Goal: Information Seeking & Learning: Find specific fact

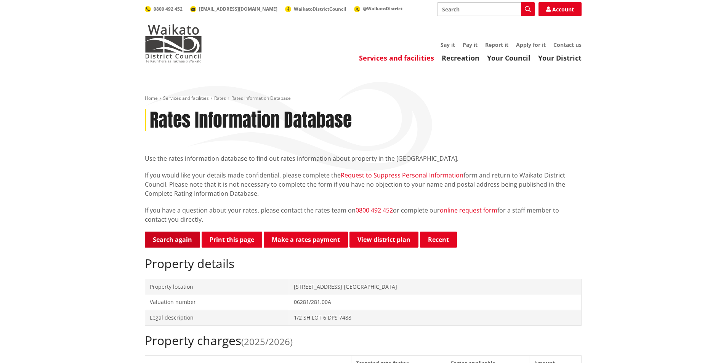
click at [179, 240] on link "Search again" at bounding box center [172, 240] width 55 height 16
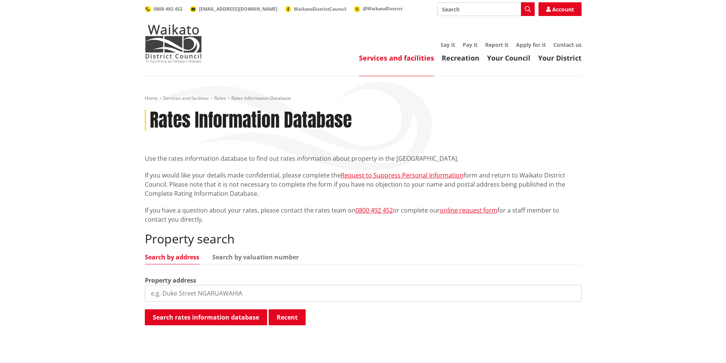
click at [199, 286] on input "search" at bounding box center [363, 293] width 437 height 17
paste input "[STREET_ADDRESS]"
click at [218, 320] on button "Search rates information database" at bounding box center [206, 318] width 122 height 16
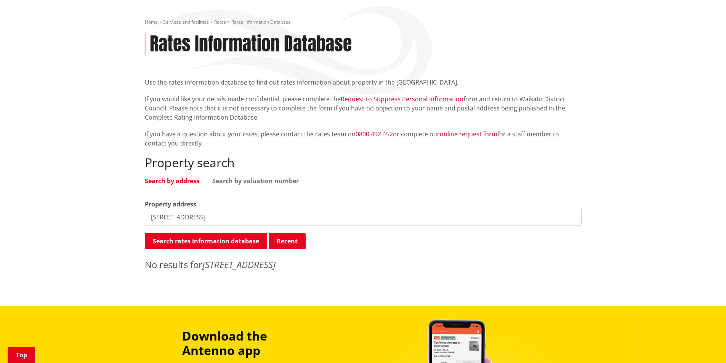
scroll to position [114, 0]
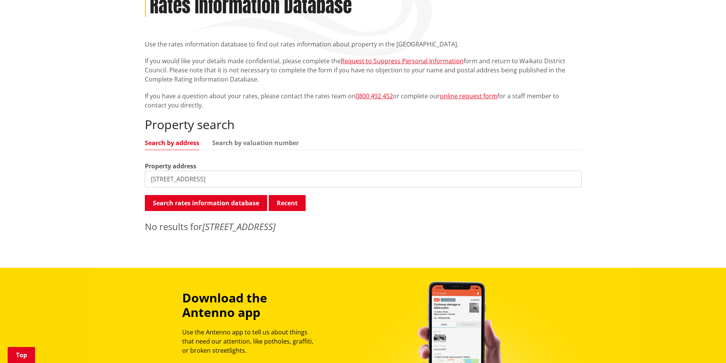
drag, startPoint x: 290, startPoint y: 180, endPoint x: 215, endPoint y: 182, distance: 75.5
click at [215, 182] on input "1933 Waingaro Road RD 1 Ngaruawahia 3793" at bounding box center [363, 179] width 437 height 17
type input "1933 Waingaro Road"
click at [216, 203] on button "Search rates information database" at bounding box center [206, 203] width 122 height 16
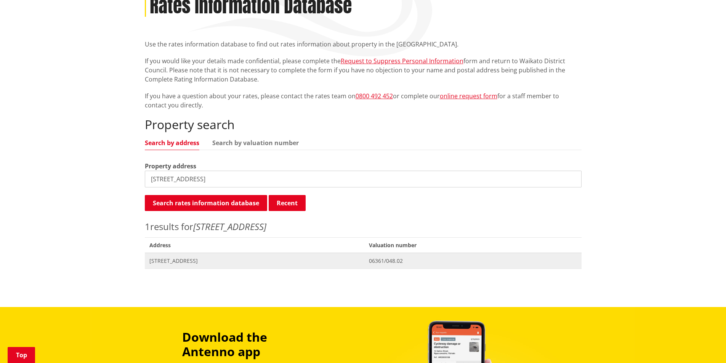
click at [226, 259] on span "[STREET_ADDRESS]" at bounding box center [254, 261] width 211 height 8
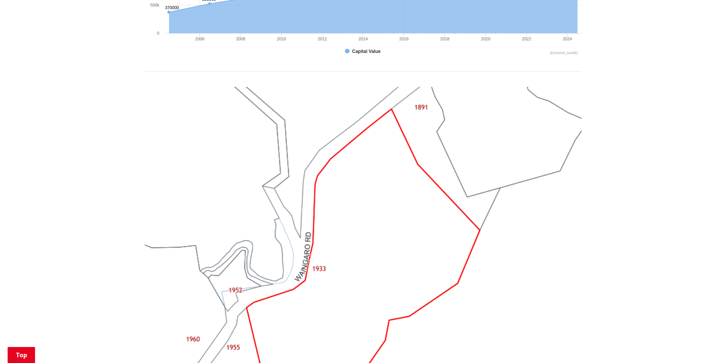
scroll to position [496, 0]
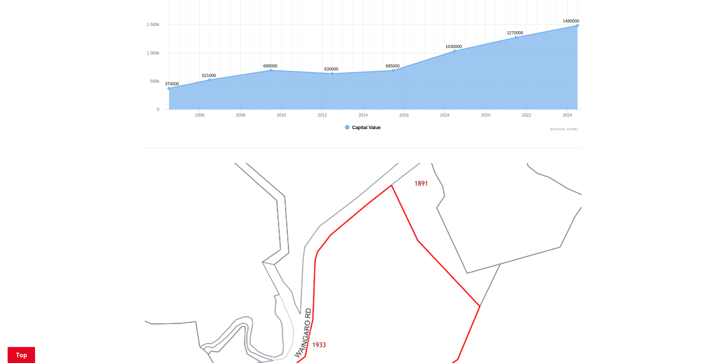
click at [358, 127] on button "Show Capital Value" at bounding box center [363, 127] width 37 height 7
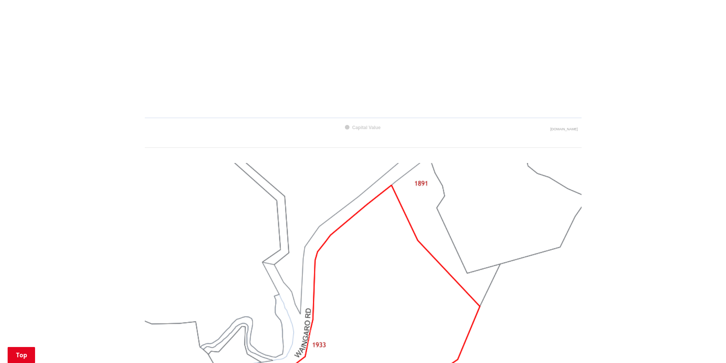
scroll to position [305, 0]
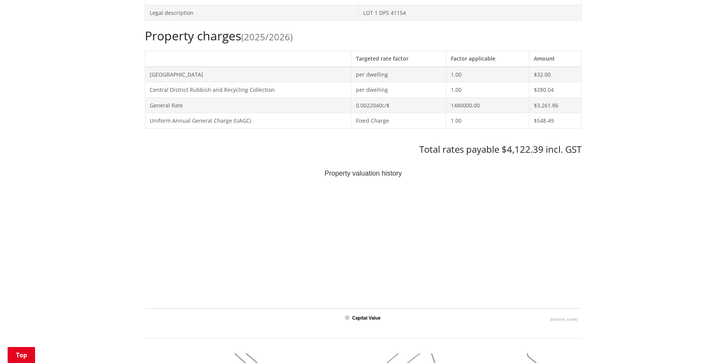
click at [366, 316] on text "Capital Value" at bounding box center [366, 318] width 29 height 5
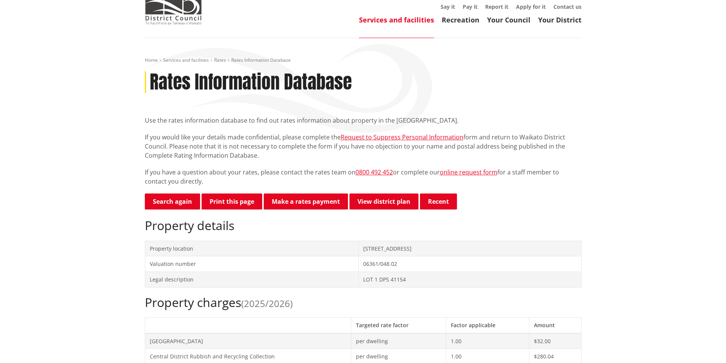
scroll to position [0, 0]
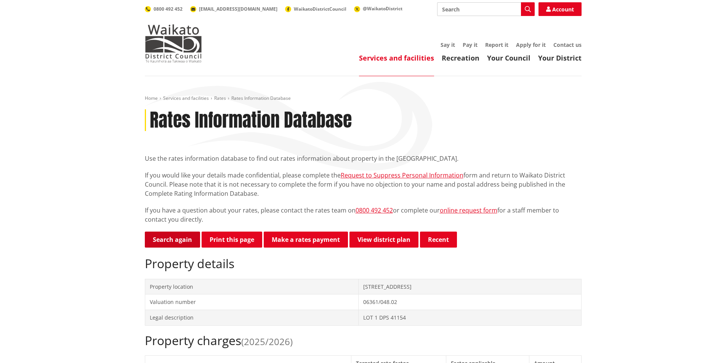
click at [168, 239] on link "Search again" at bounding box center [172, 240] width 55 height 16
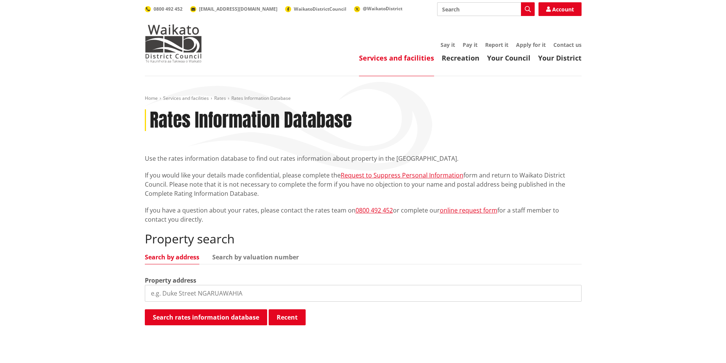
click at [175, 293] on input "search" at bounding box center [363, 293] width 437 height 17
paste input "1933 Waingaro Road RD 1 Ngaruawahia 3793"
drag, startPoint x: 165, startPoint y: 292, endPoint x: 153, endPoint y: 295, distance: 12.0
click at [153, 295] on input "1933 Waingaro Road RD 1 Ngaruawahia 3793" at bounding box center [363, 293] width 437 height 17
click at [231, 313] on button "Search rates information database" at bounding box center [206, 318] width 122 height 16
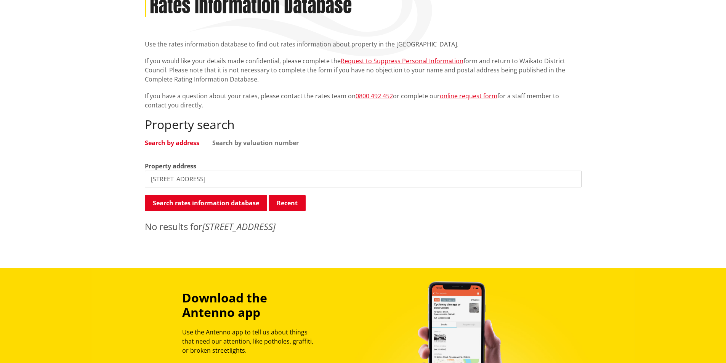
scroll to position [191, 0]
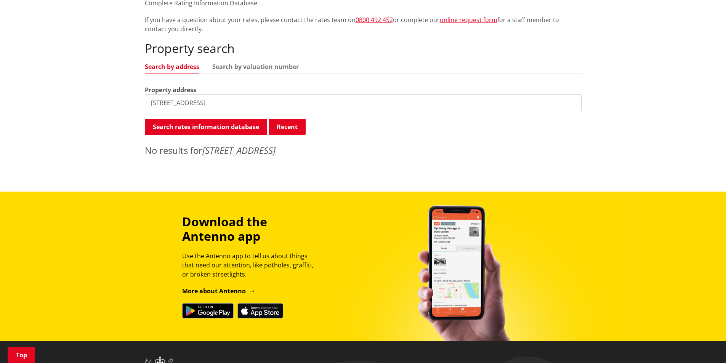
drag, startPoint x: 307, startPoint y: 105, endPoint x: 225, endPoint y: 112, distance: 82.7
click at [225, 112] on div "Property search Search by address Search by valuation number Property address 1…" at bounding box center [363, 99] width 437 height 116
type input "1877 Waingaro Road"
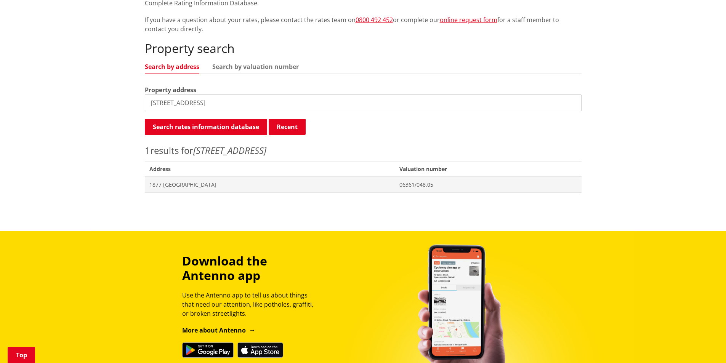
click at [337, 194] on div "Home Services and facilities Rates Rates Information Database Rates Information…" at bounding box center [363, 53] width 448 height 296
click at [339, 189] on span "Address 1877 Waingaro Road WAINGARO" at bounding box center [270, 185] width 250 height 16
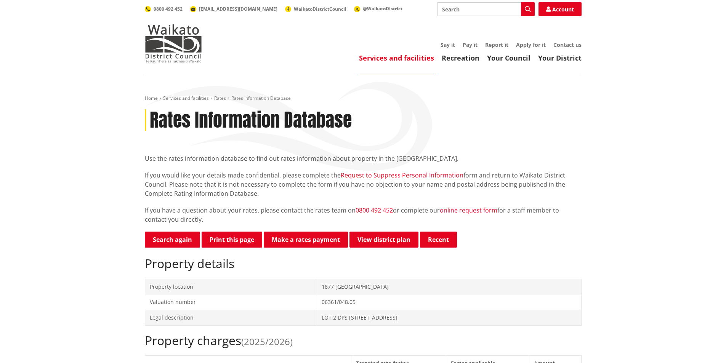
drag, startPoint x: 537, startPoint y: 179, endPoint x: 536, endPoint y: 184, distance: 5.5
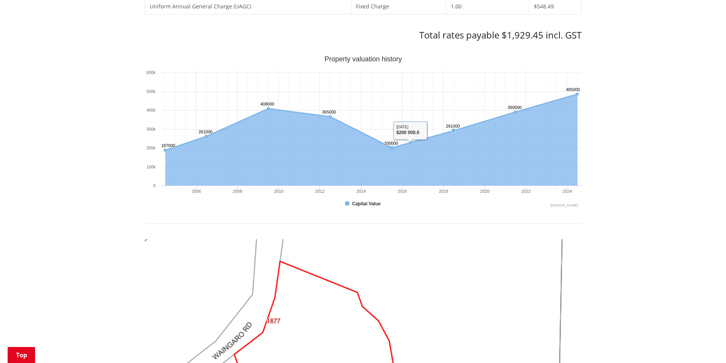
scroll to position [114, 0]
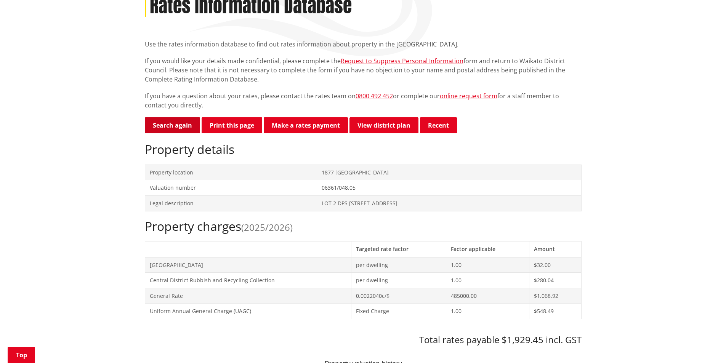
click at [167, 128] on link "Search again" at bounding box center [172, 125] width 55 height 16
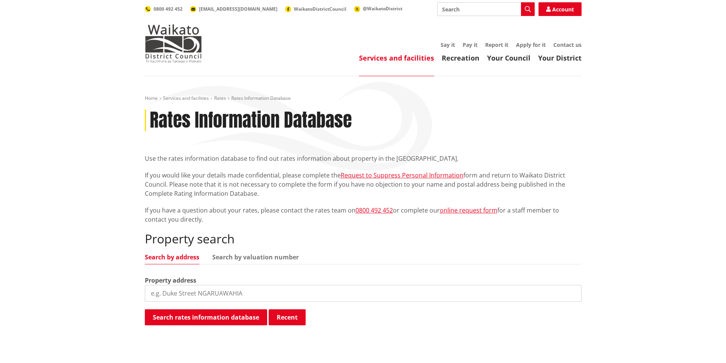
click at [198, 296] on input "search" at bounding box center [363, 293] width 437 height 17
paste input "[STREET_ADDRESS]"
drag, startPoint x: 257, startPoint y: 303, endPoint x: 228, endPoint y: 304, distance: 29.8
click at [228, 304] on div "Property search Search by address Search by valuation number Property address 1…" at bounding box center [363, 279] width 437 height 95
click at [164, 294] on input "1933 Waingaro Road RD 1" at bounding box center [363, 293] width 437 height 17
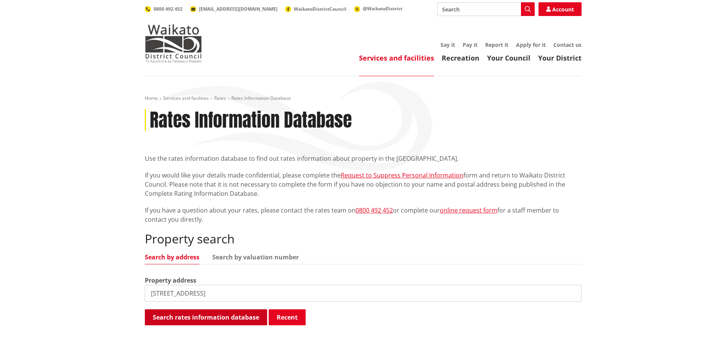
click at [228, 316] on button "Search rates information database" at bounding box center [206, 318] width 122 height 16
click at [257, 292] on input "1933 Waingaro Road RD 1" at bounding box center [363, 293] width 437 height 17
type input "1933 Waingaro Road"
click at [233, 321] on button "Search rates information database" at bounding box center [206, 318] width 122 height 16
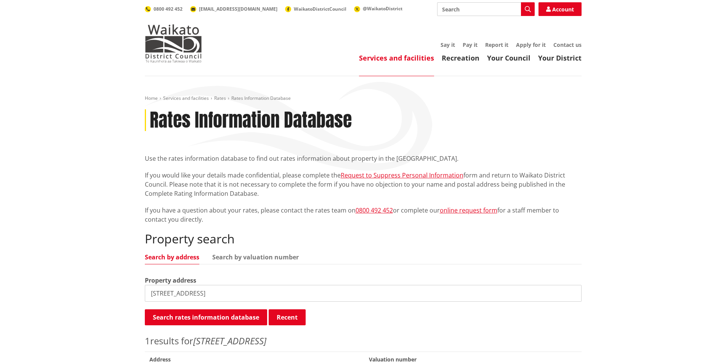
scroll to position [152, 0]
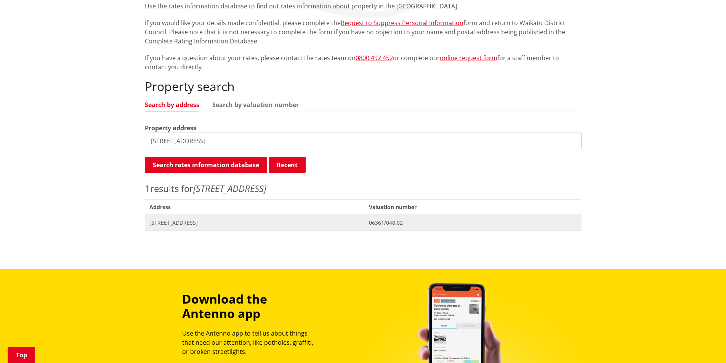
click at [196, 224] on span "[STREET_ADDRESS]" at bounding box center [254, 223] width 211 height 8
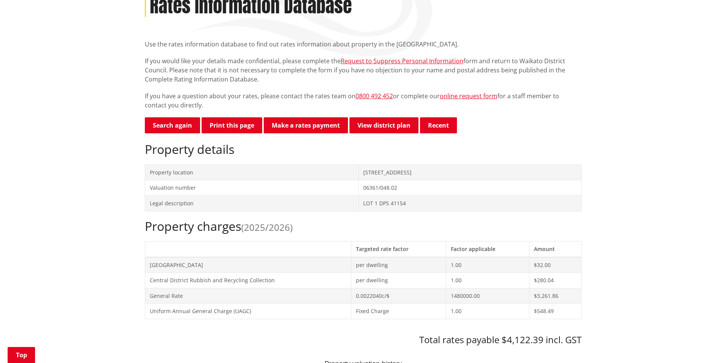
scroll to position [305, 0]
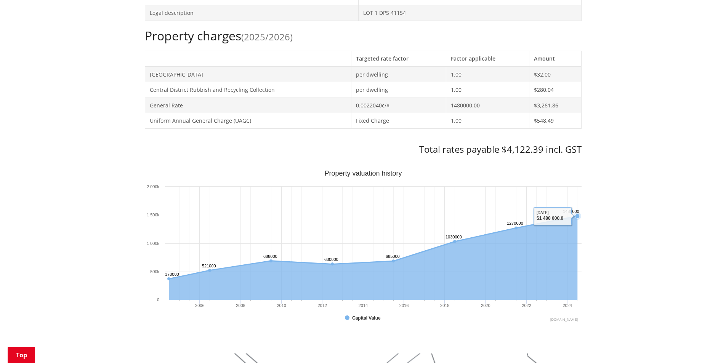
click at [572, 250] on icon "Interactive chart" at bounding box center [373, 258] width 409 height 84
click at [568, 320] on text "[DOMAIN_NAME]" at bounding box center [563, 320] width 27 height 4
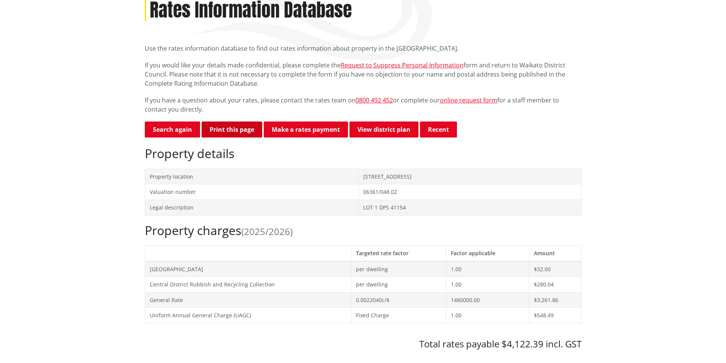
scroll to position [72, 0]
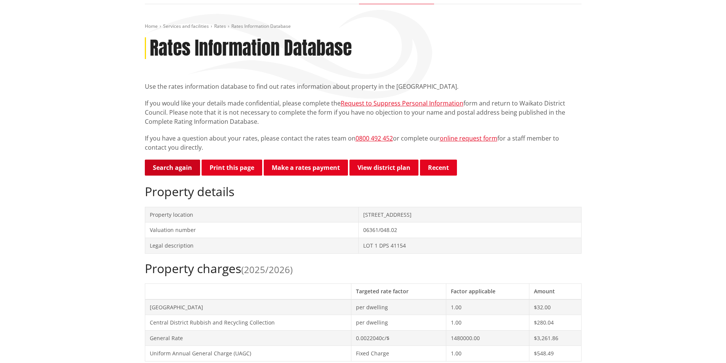
click at [165, 162] on link "Search again" at bounding box center [172, 168] width 55 height 16
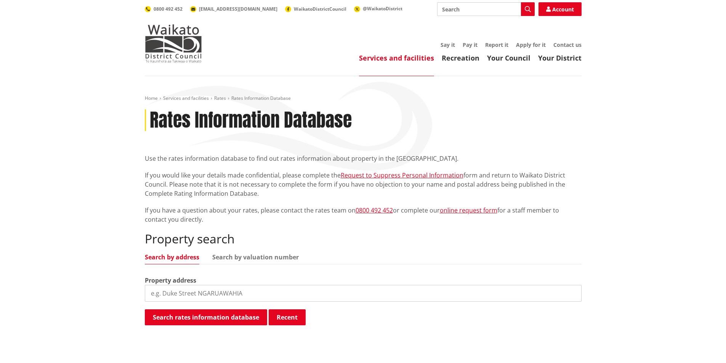
click at [176, 293] on input "search" at bounding box center [363, 293] width 437 height 17
click at [276, 292] on input "search" at bounding box center [363, 293] width 437 height 17
click at [272, 293] on input "search" at bounding box center [363, 293] width 437 height 17
click at [170, 292] on input "search" at bounding box center [363, 293] width 437 height 17
click at [216, 290] on input "search" at bounding box center [363, 293] width 437 height 17
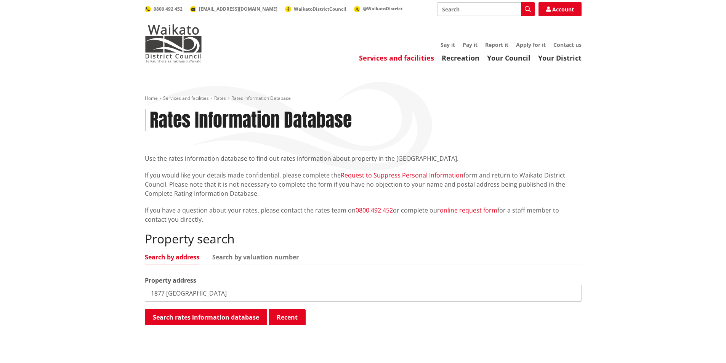
type input "1877 Waingaro"
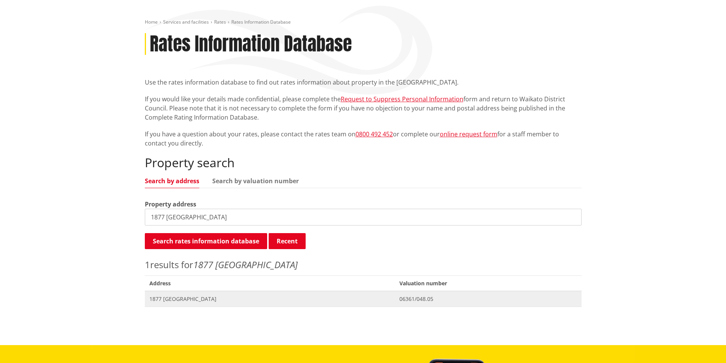
click at [313, 294] on span "Address 1877 Waingaro Road WAINGARO" at bounding box center [270, 299] width 250 height 16
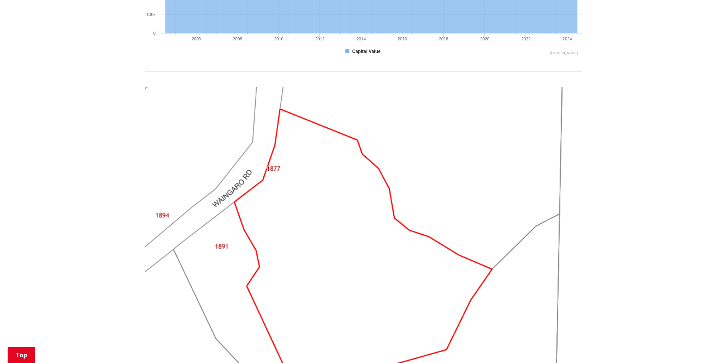
scroll to position [381, 0]
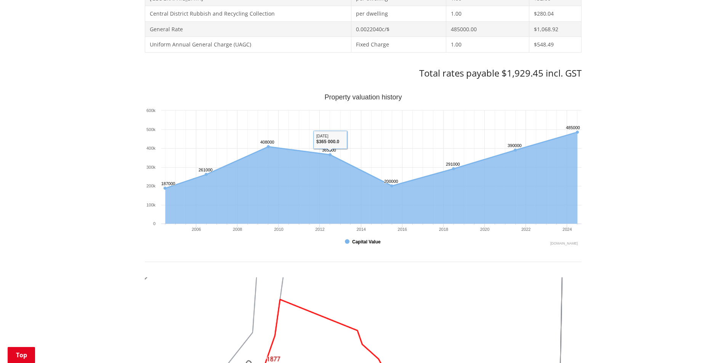
click at [361, 241] on button "Show Capital Value" at bounding box center [363, 242] width 37 height 7
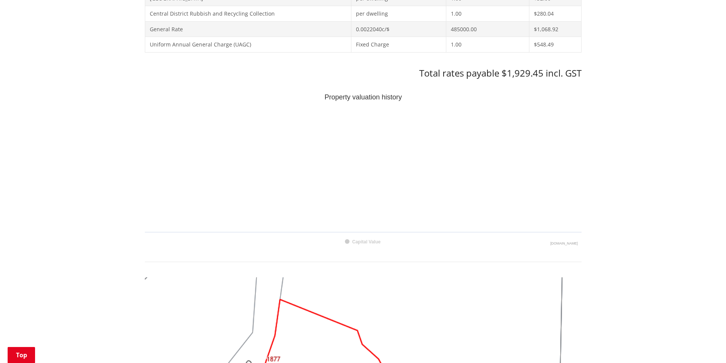
click at [347, 144] on rect "Interactive chart" at bounding box center [363, 170] width 437 height 152
click at [362, 239] on text "Capital Value" at bounding box center [366, 241] width 29 height 5
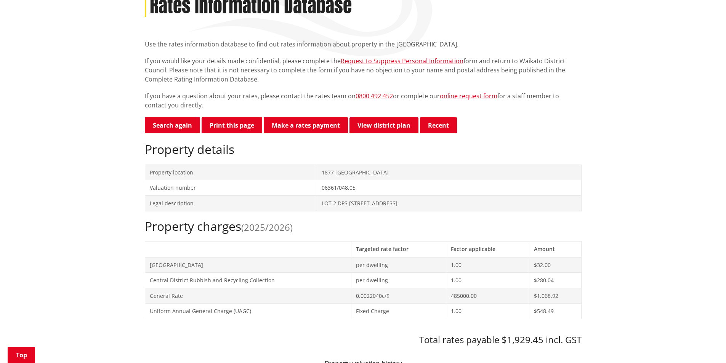
scroll to position [0, 0]
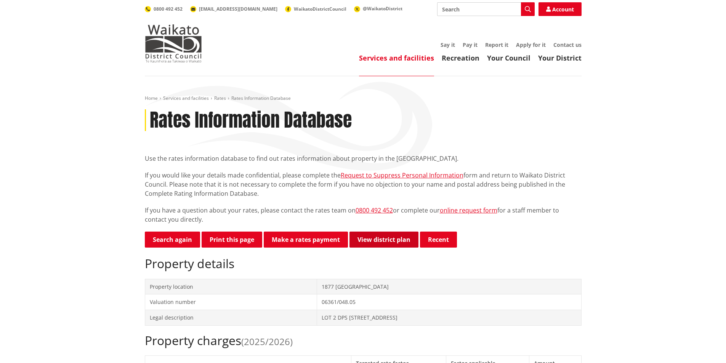
drag, startPoint x: 350, startPoint y: 227, endPoint x: 357, endPoint y: 233, distance: 9.2
click at [370, 239] on link "View district plan" at bounding box center [384, 240] width 69 height 16
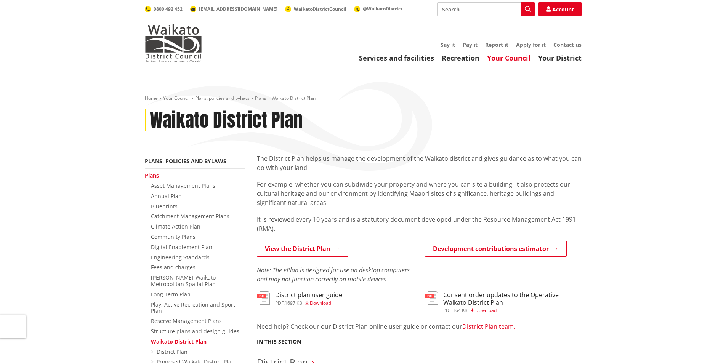
scroll to position [152, 0]
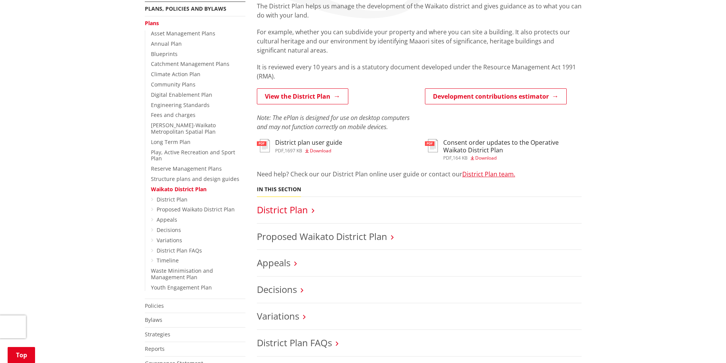
click at [304, 211] on link "District Plan" at bounding box center [282, 210] width 51 height 13
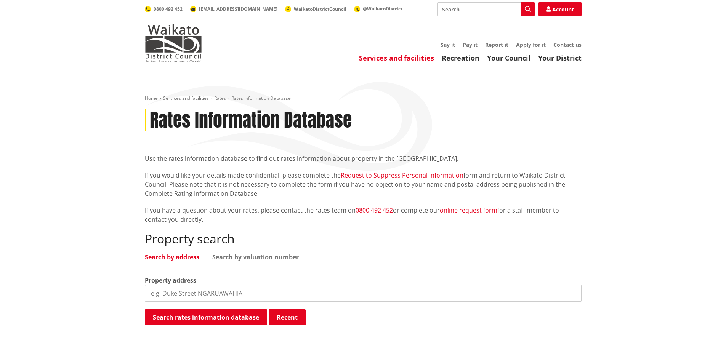
scroll to position [76, 0]
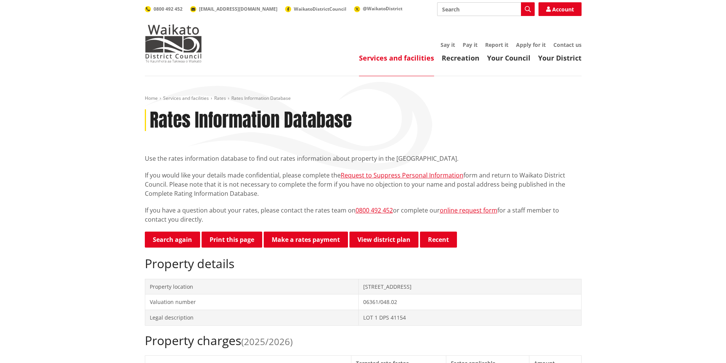
scroll to position [72, 0]
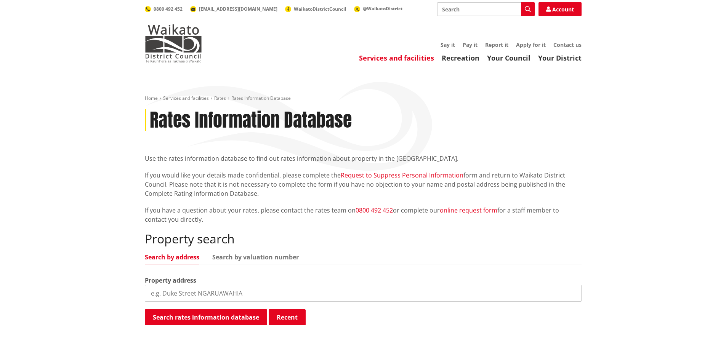
scroll to position [190, 0]
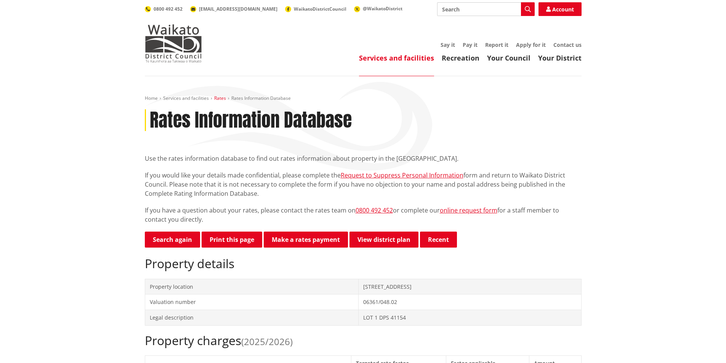
click at [220, 98] on link "Rates" at bounding box center [220, 98] width 12 height 6
